Goal: Book appointment/travel/reservation

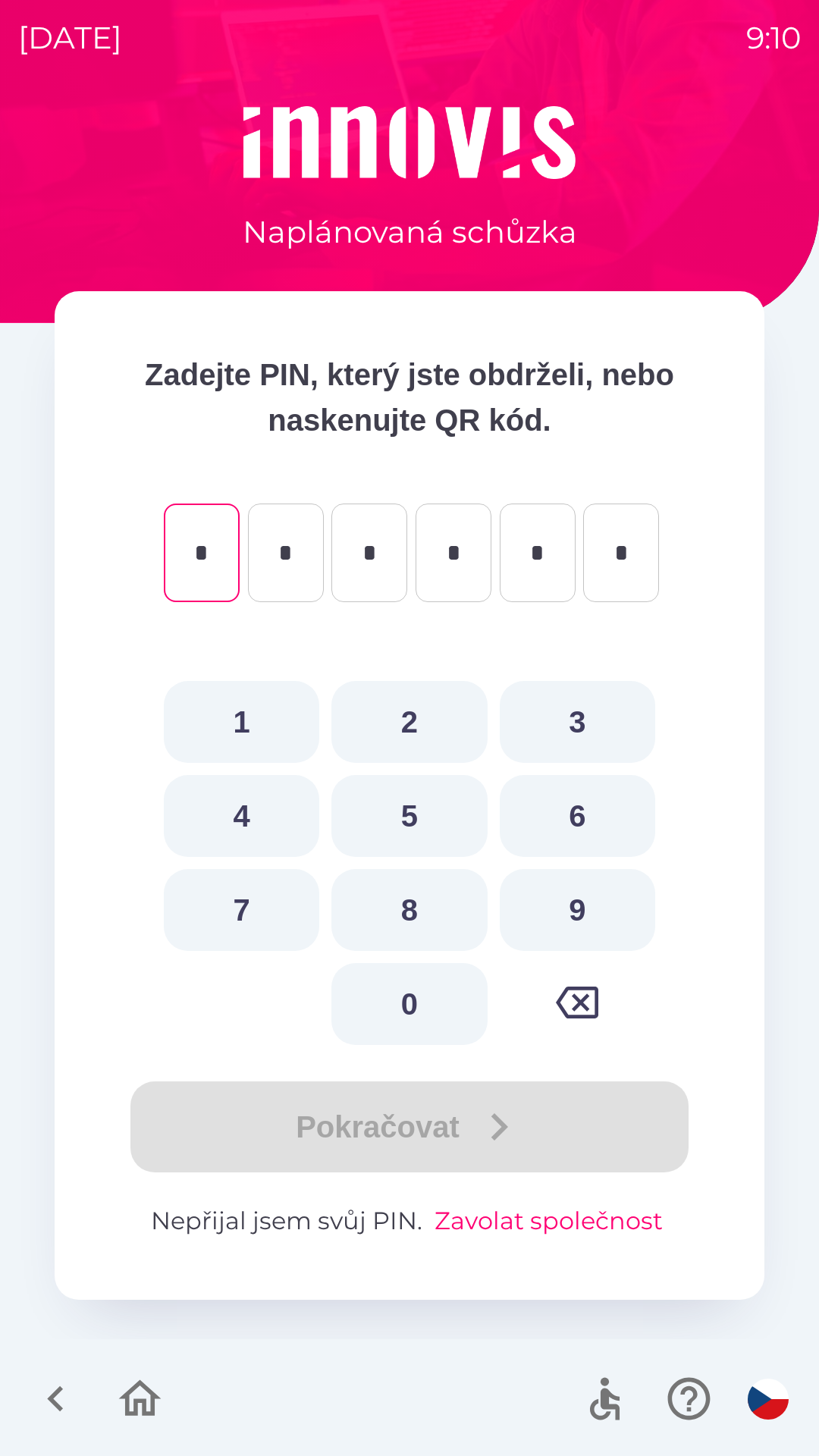
click at [552, 1204] on button "Zavolat společnost" at bounding box center [549, 1220] width 241 height 36
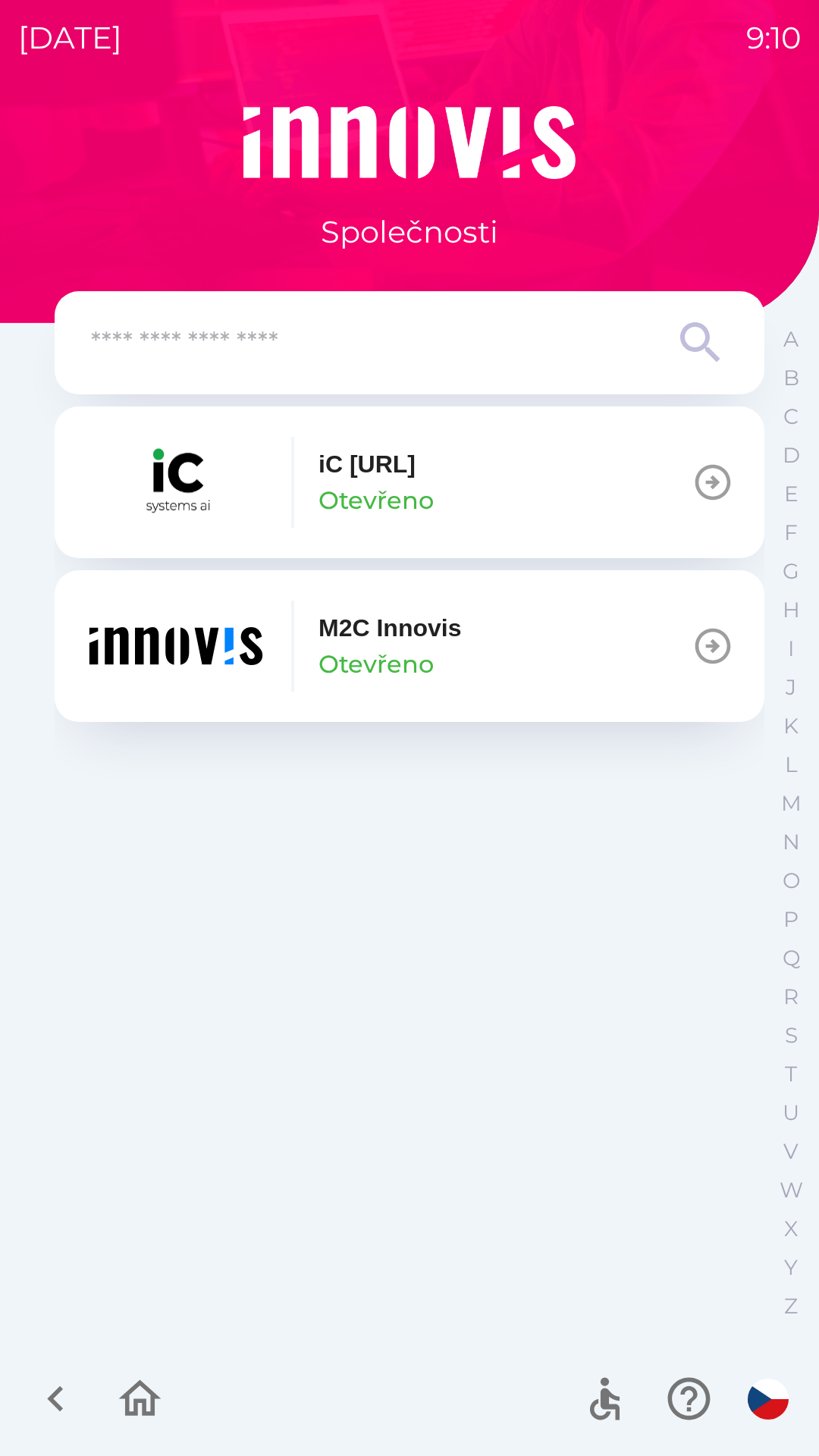
click at [252, 640] on img "button" at bounding box center [176, 646] width 182 height 91
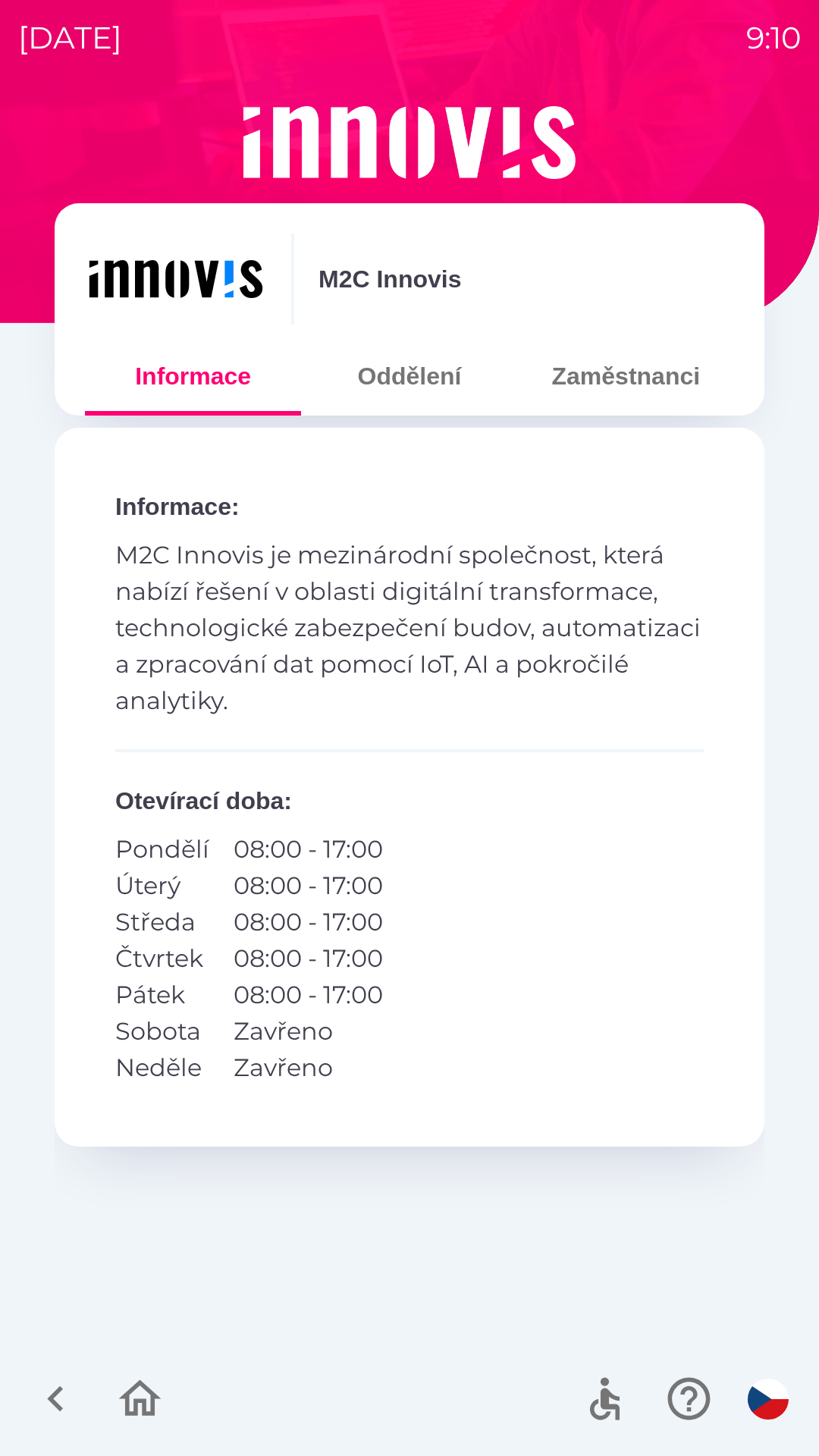
click at [637, 376] on button "Zaměstnanci" at bounding box center [626, 376] width 216 height 54
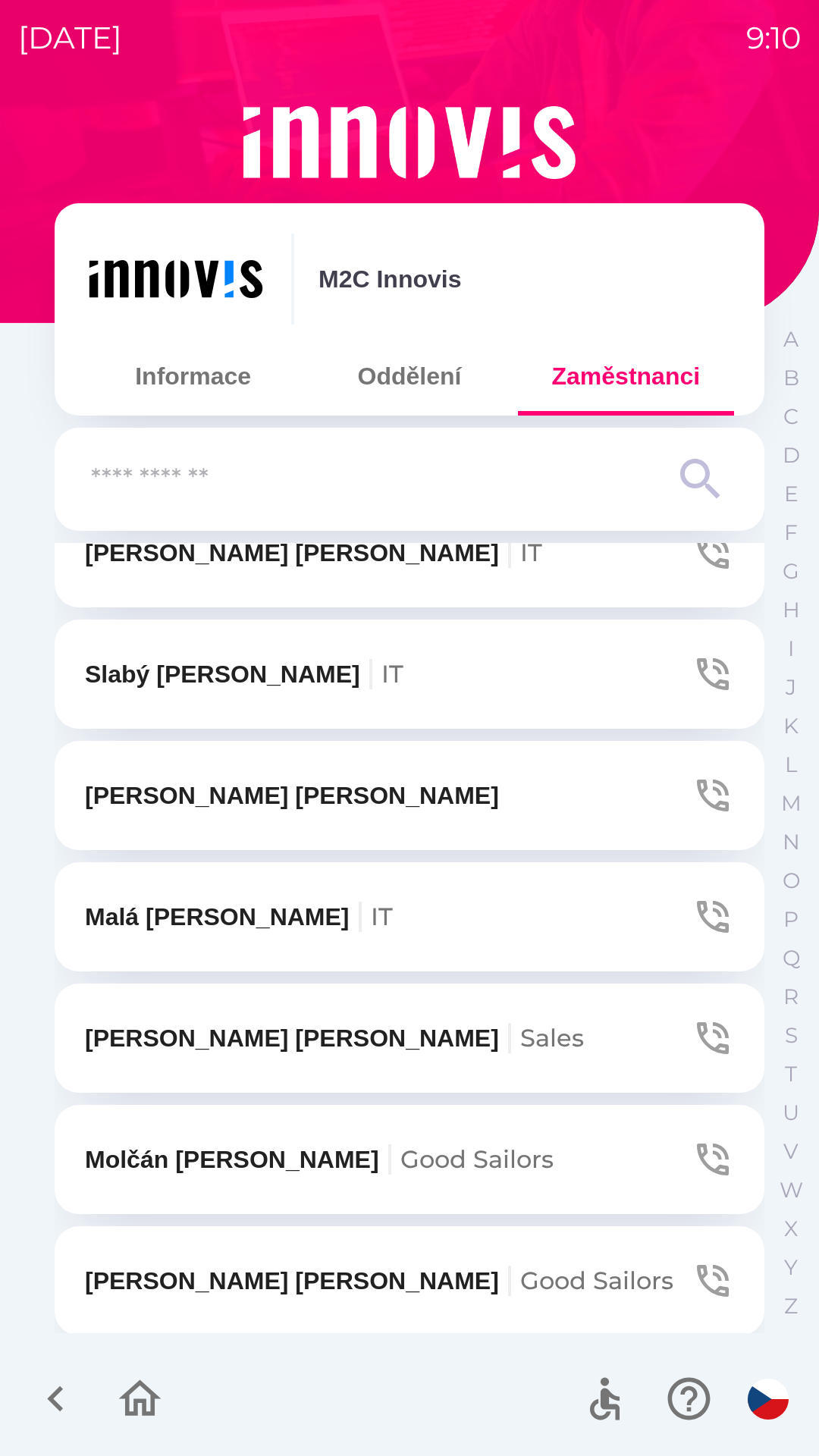
scroll to position [2474, 0]
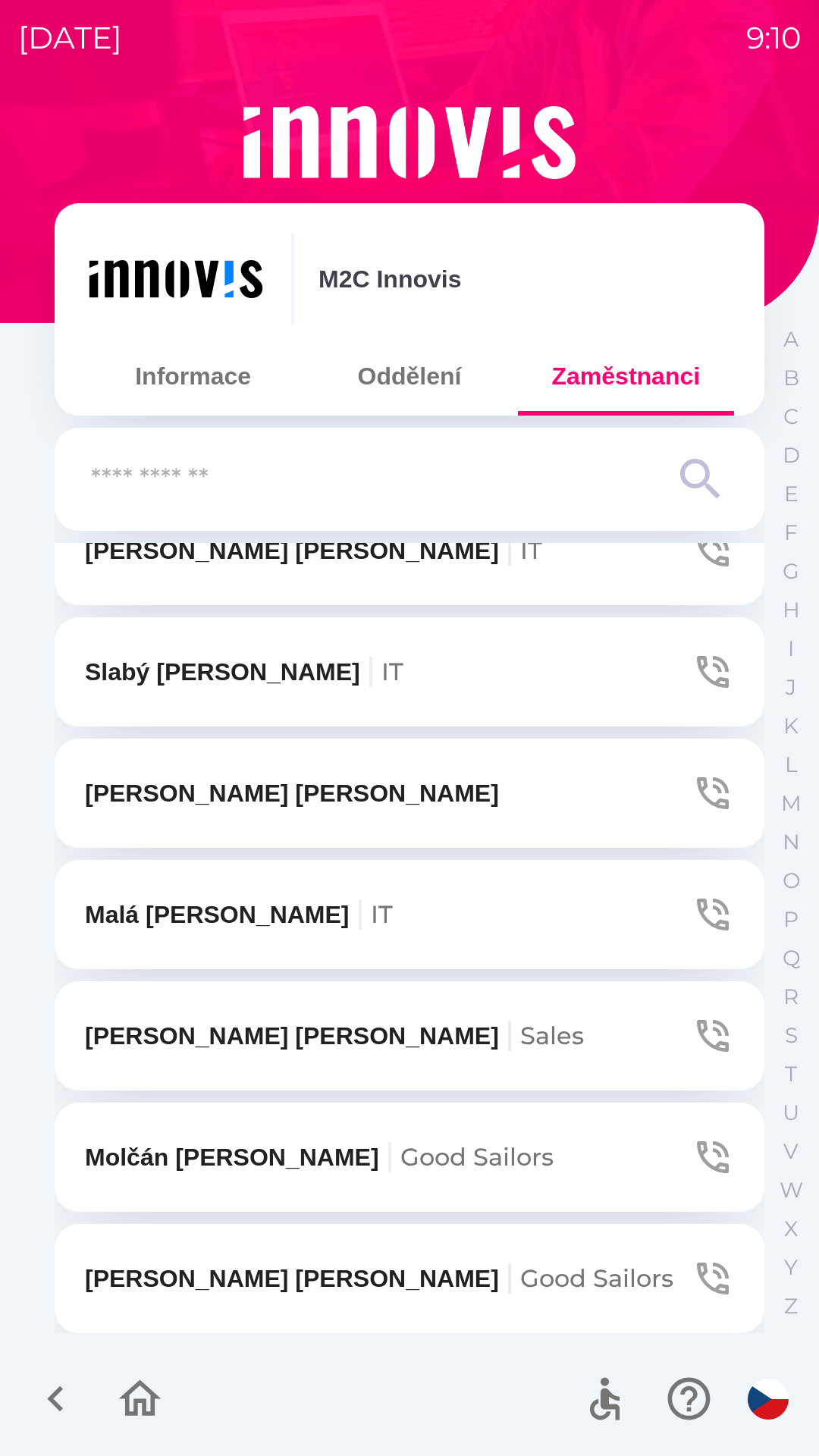
click at [233, 913] on p "Malá [PERSON_NAME] IT" at bounding box center [239, 915] width 308 height 36
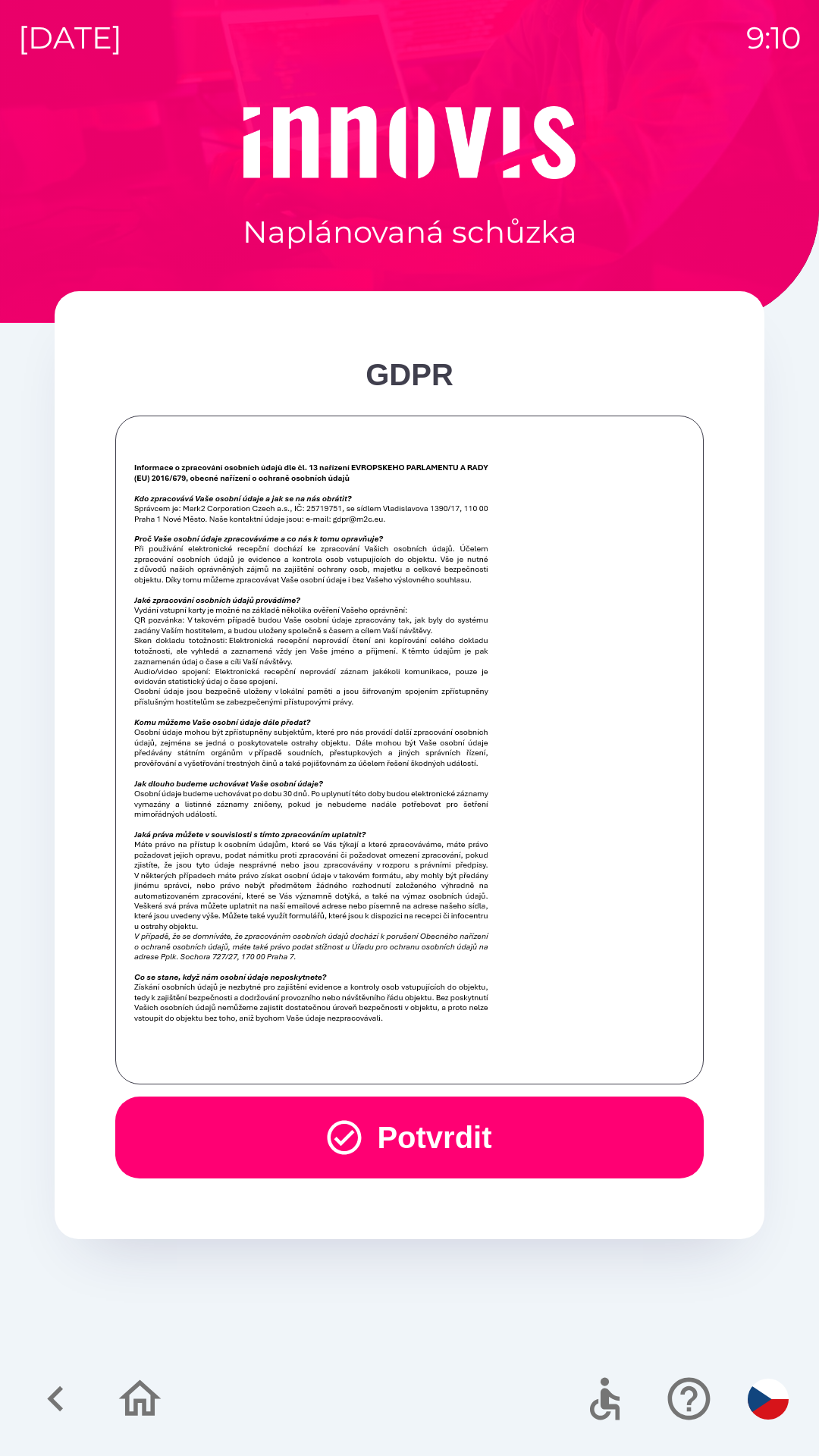
click at [441, 1097] on button "Potvrdit" at bounding box center [410, 1137] width 589 height 82
